Goal: Information Seeking & Learning: Learn about a topic

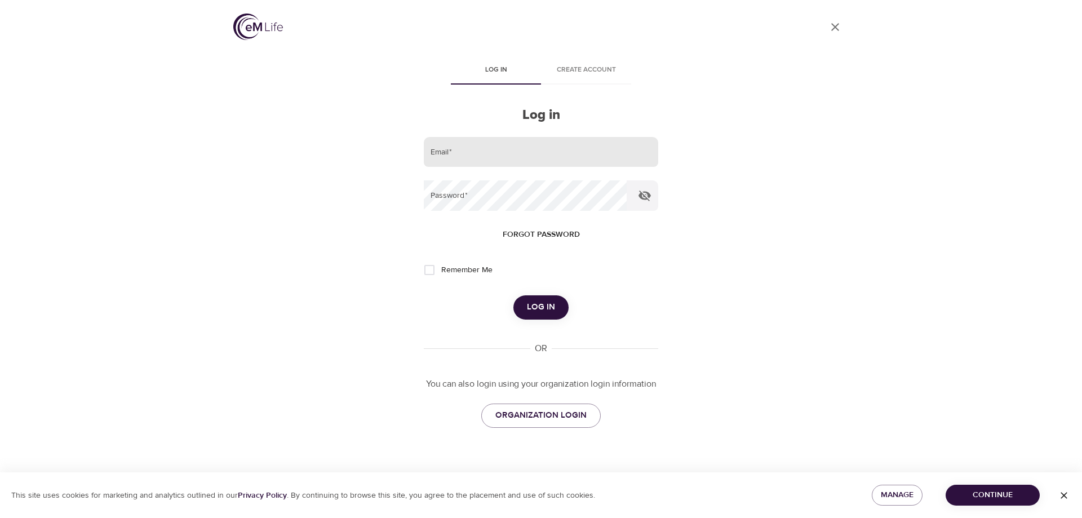
click at [483, 144] on input "email" at bounding box center [541, 152] width 235 height 30
type input "[EMAIL_ADDRESS][DOMAIN_NAME]"
click at [514, 295] on button "Log in" at bounding box center [541, 307] width 55 height 24
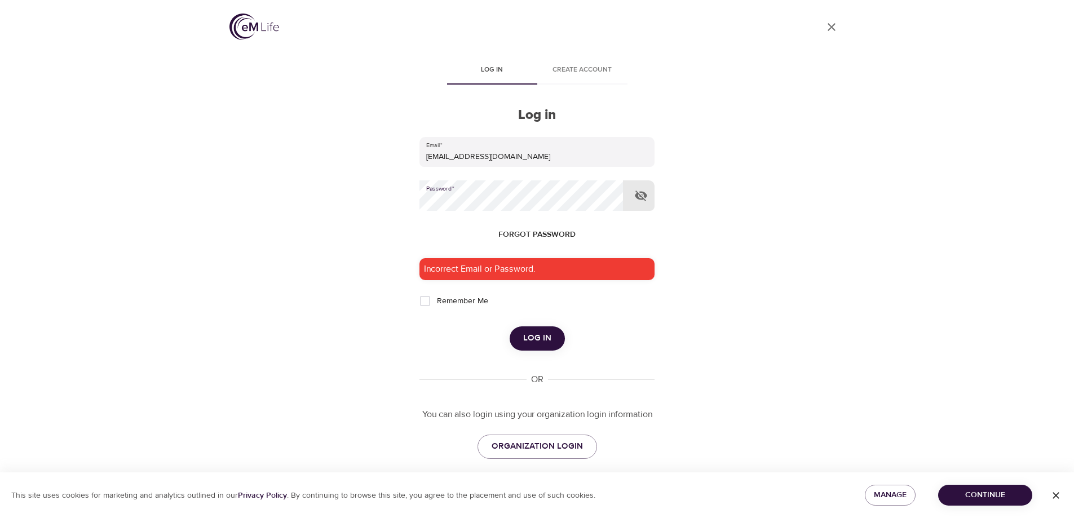
click at [510, 326] on button "Log in" at bounding box center [537, 338] width 55 height 24
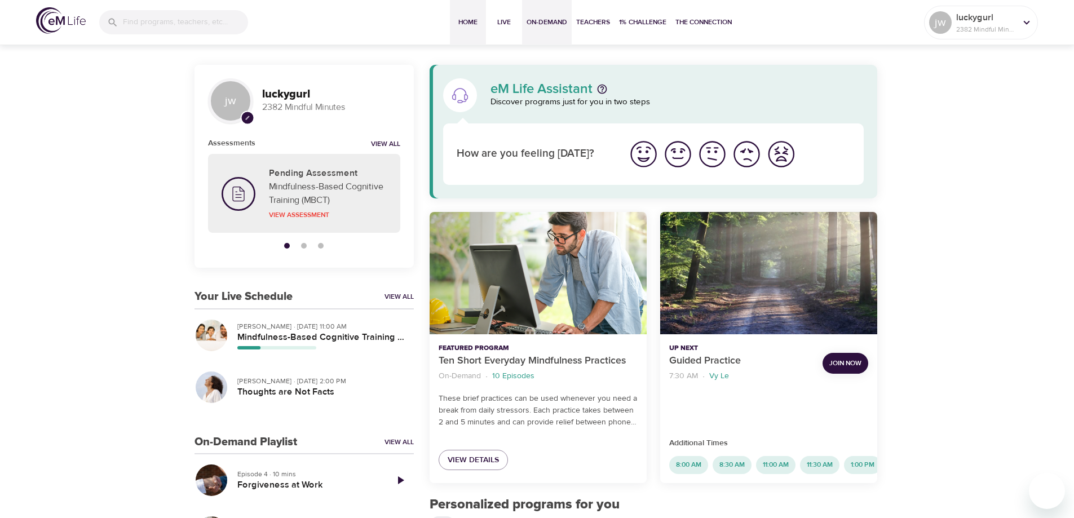
click at [553, 25] on span "On-Demand" at bounding box center [547, 22] width 41 height 12
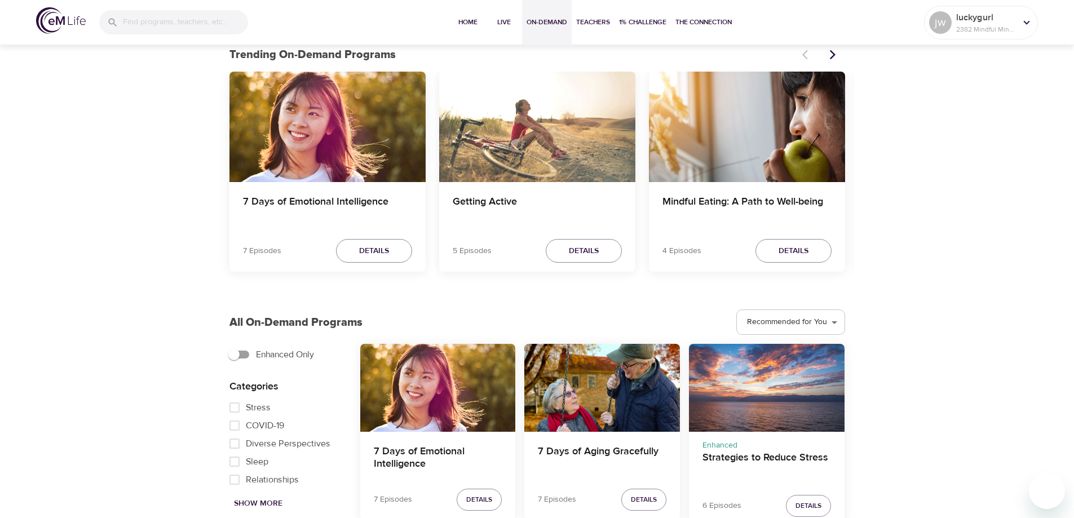
scroll to position [395, 0]
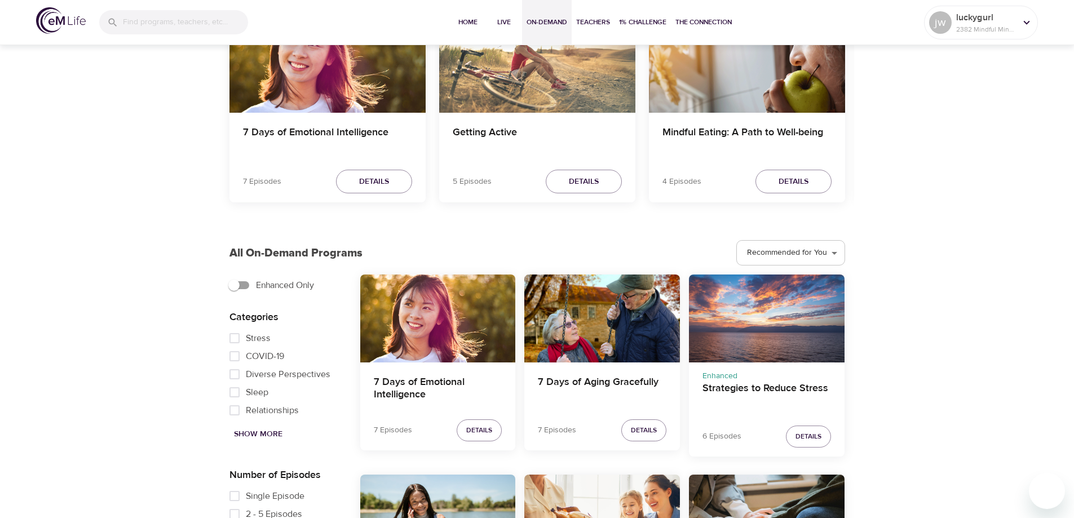
click at [232, 394] on input "Sleep" at bounding box center [234, 392] width 23 height 18
checkbox input "true"
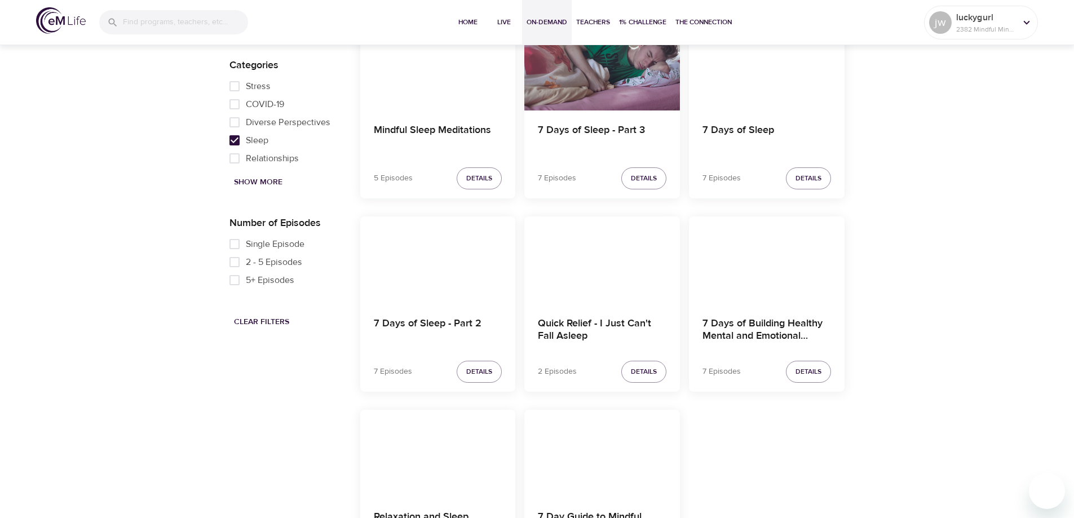
scroll to position [620, 0]
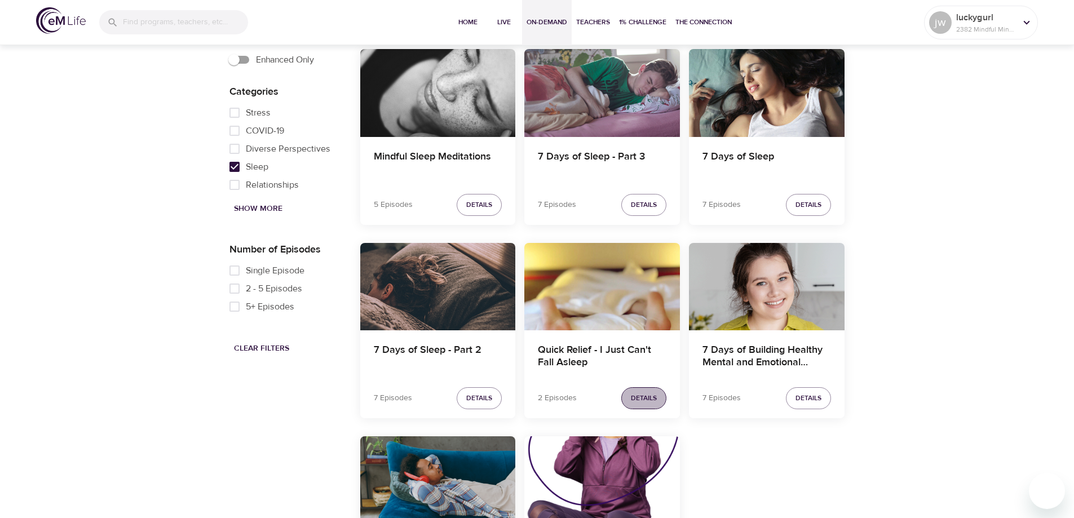
click at [638, 395] on span "Details" at bounding box center [644, 398] width 26 height 12
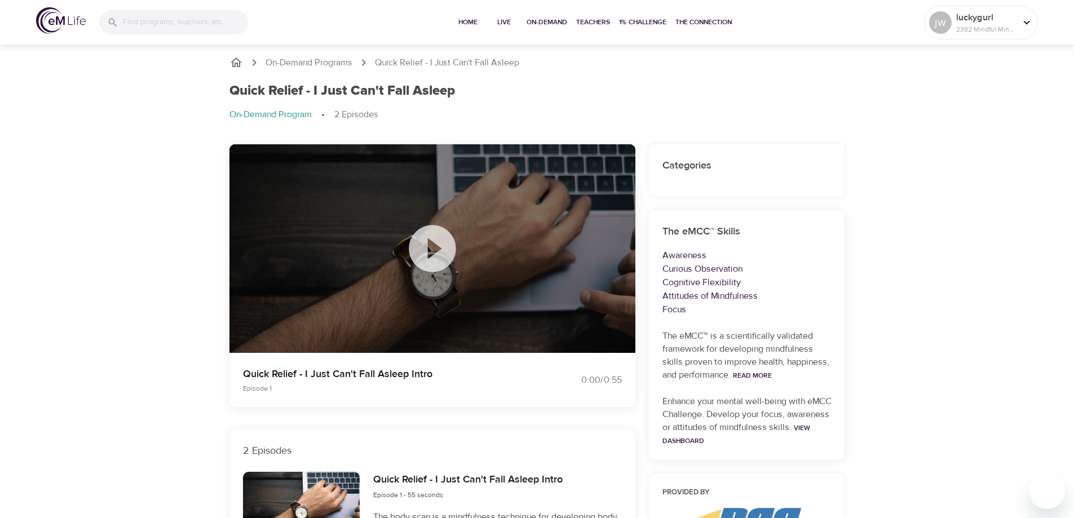
click at [433, 247] on icon at bounding box center [432, 248] width 56 height 56
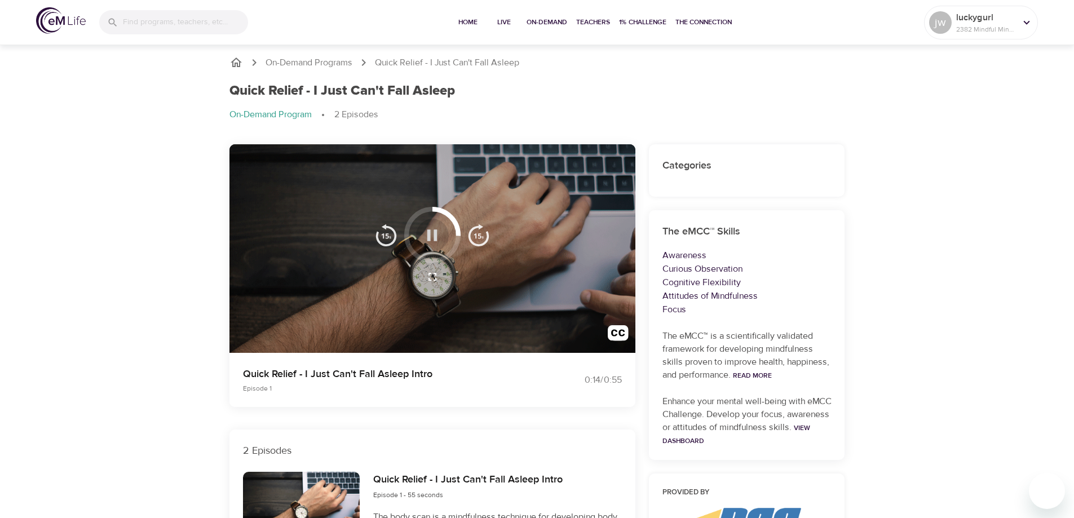
click at [435, 234] on icon "button" at bounding box center [432, 234] width 10 height 11
